Goal: Task Accomplishment & Management: Use online tool/utility

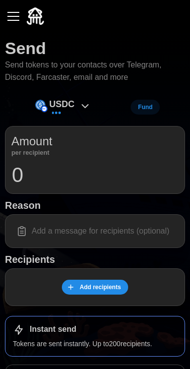
click at [19, 18] on button "button" at bounding box center [13, 16] width 17 height 17
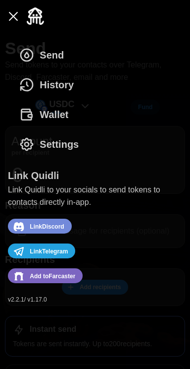
click at [44, 120] on span "Wallet" at bounding box center [54, 114] width 29 height 29
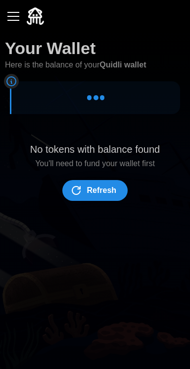
click at [88, 189] on span "Refresh" at bounding box center [102, 190] width 30 height 20
click at [14, 14] on button "button" at bounding box center [13, 16] width 17 height 17
